Goal: Find specific page/section: Find specific page/section

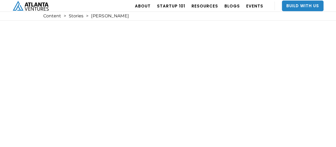
scroll to position [1, 0]
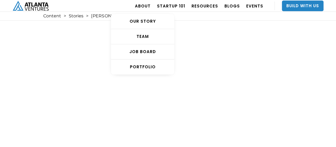
click at [152, 30] on link "TEAM" at bounding box center [142, 36] width 63 height 15
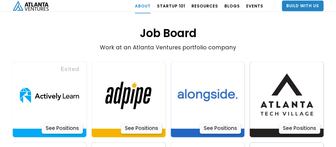
scroll to position [1074, 0]
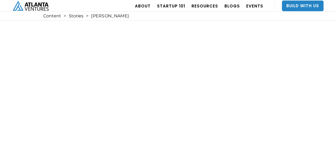
scroll to position [1, 0]
